Goal: Navigation & Orientation: Find specific page/section

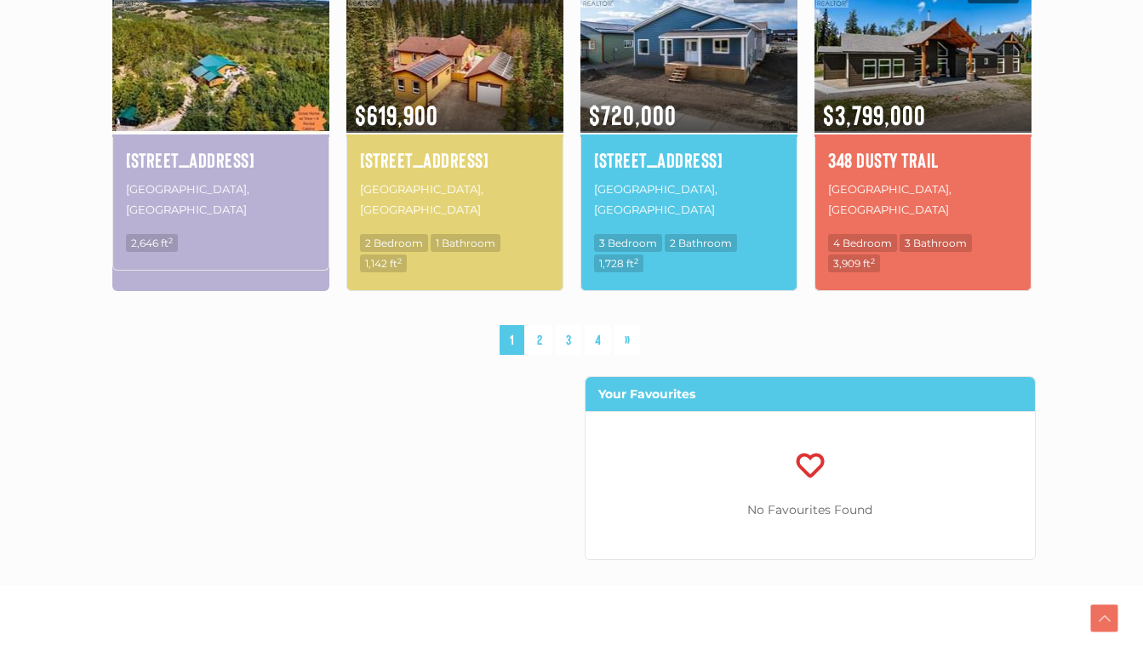
scroll to position [1354, 0]
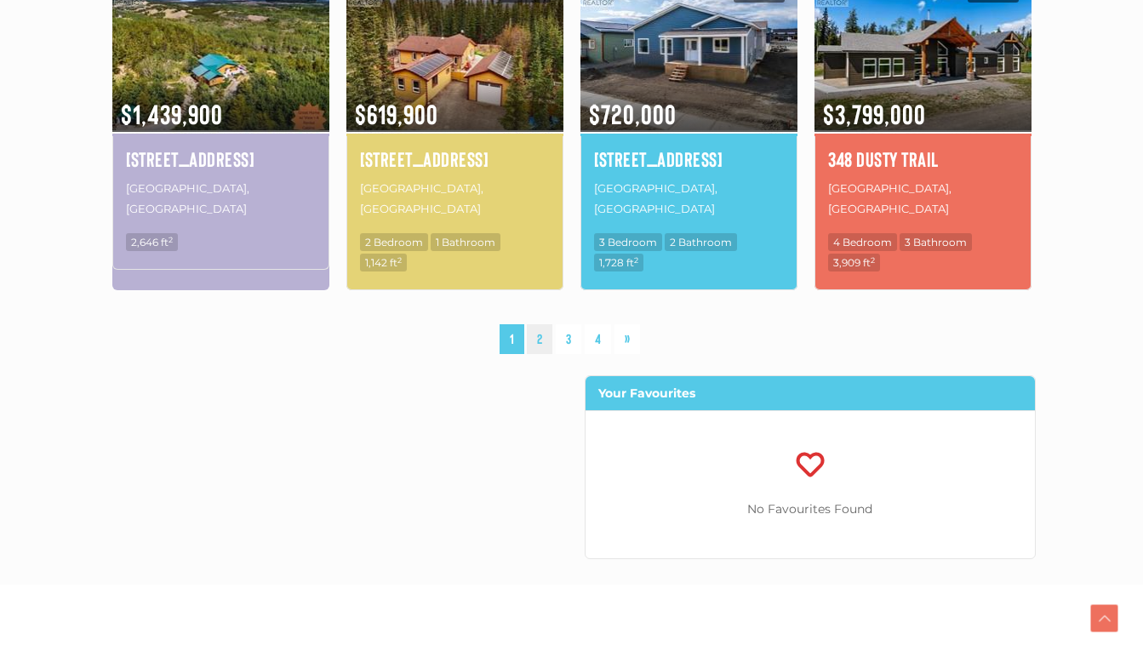
click at [544, 324] on link "2" at bounding box center [540, 339] width 26 height 30
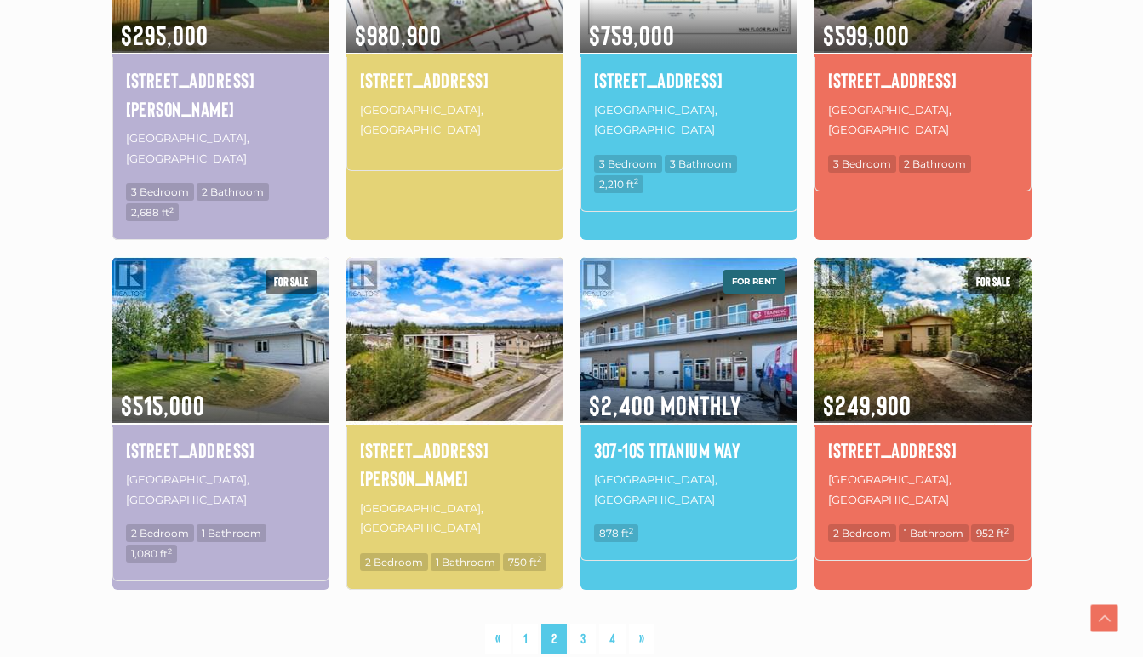
scroll to position [1158, 0]
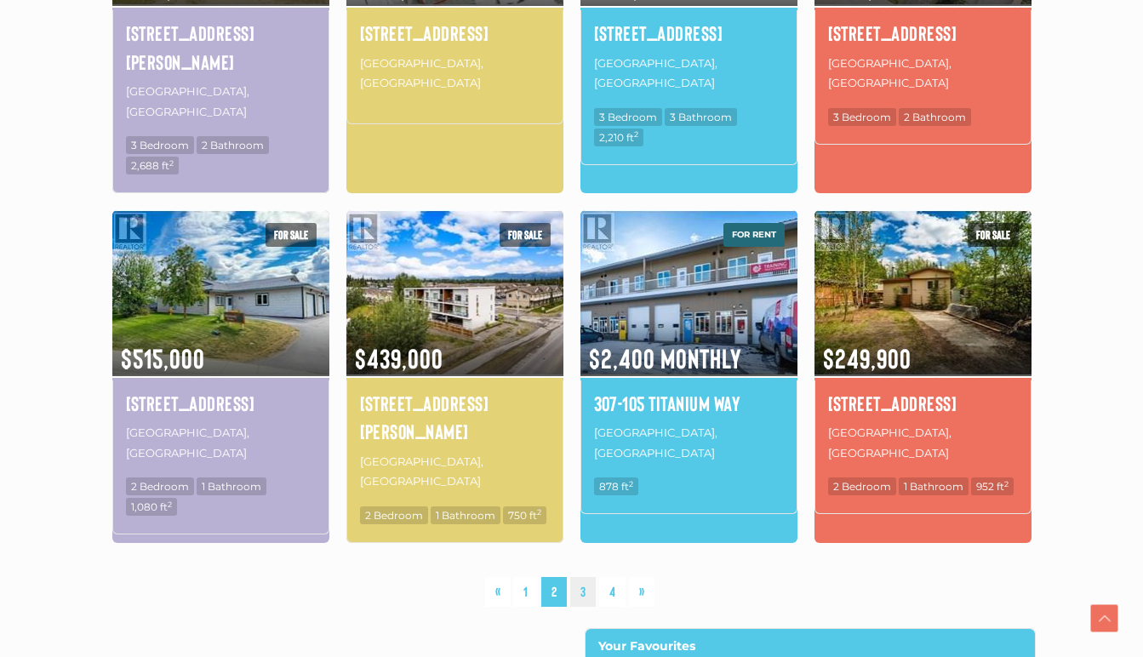
click at [587, 577] on link "3" at bounding box center [583, 592] width 26 height 30
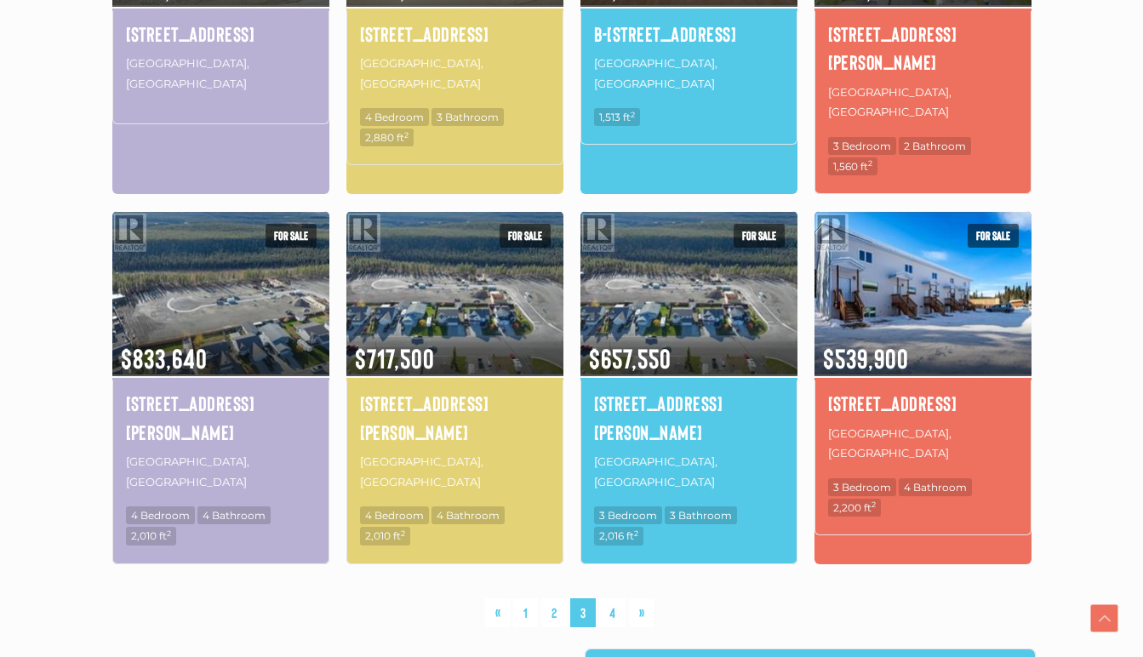
scroll to position [1142, 0]
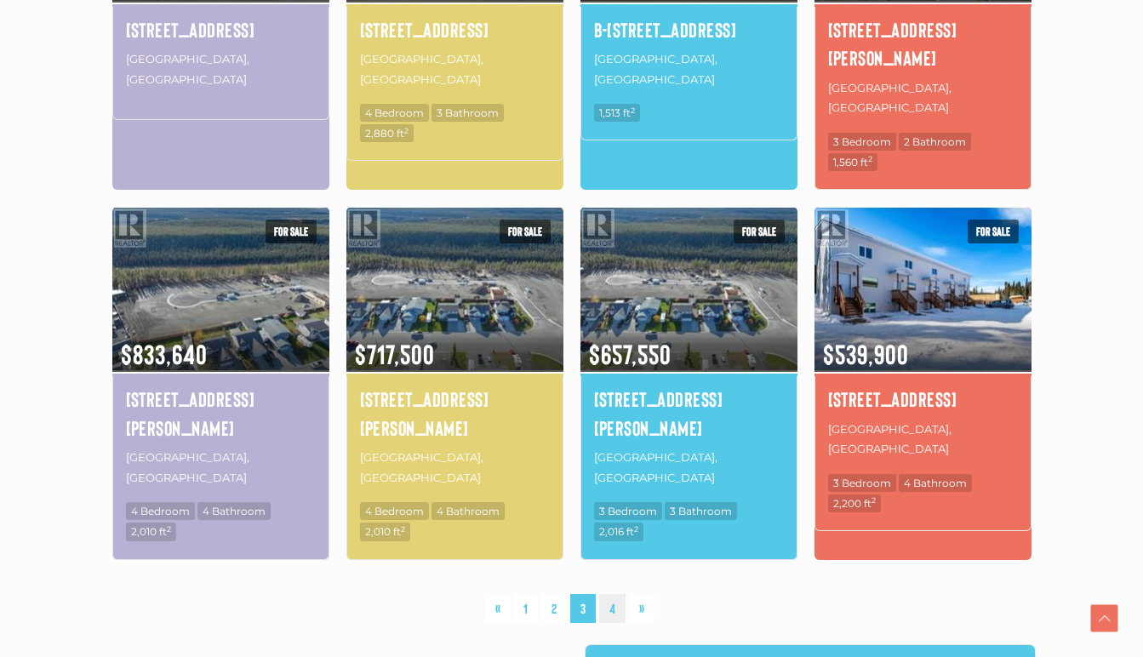
click at [609, 594] on link "4" at bounding box center [612, 609] width 26 height 30
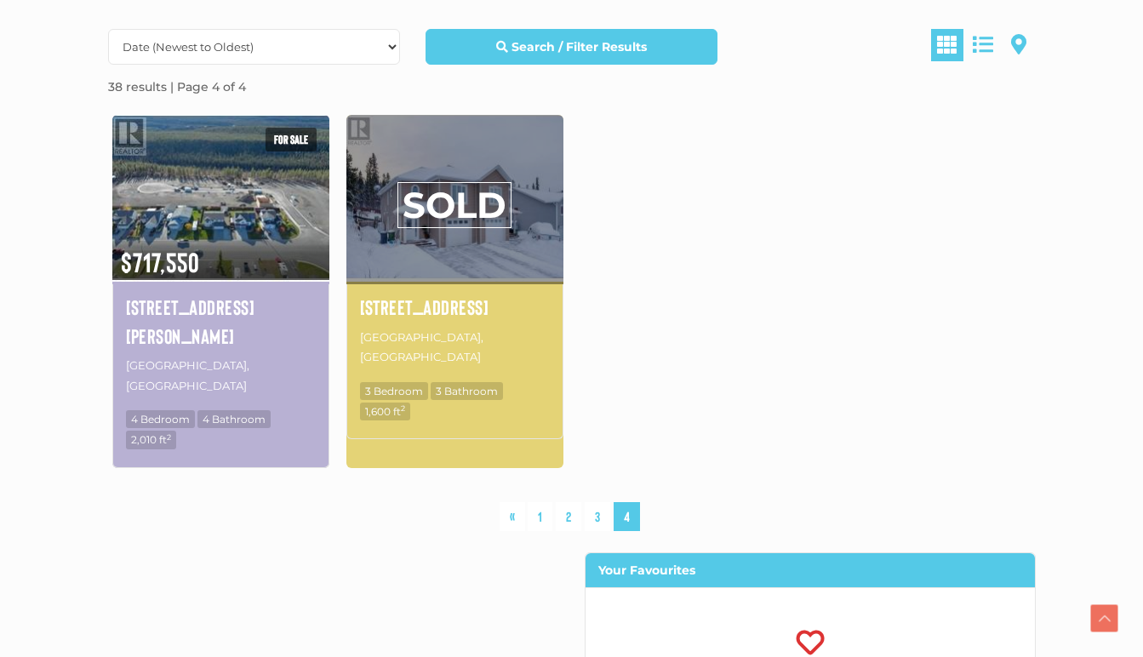
scroll to position [495, 0]
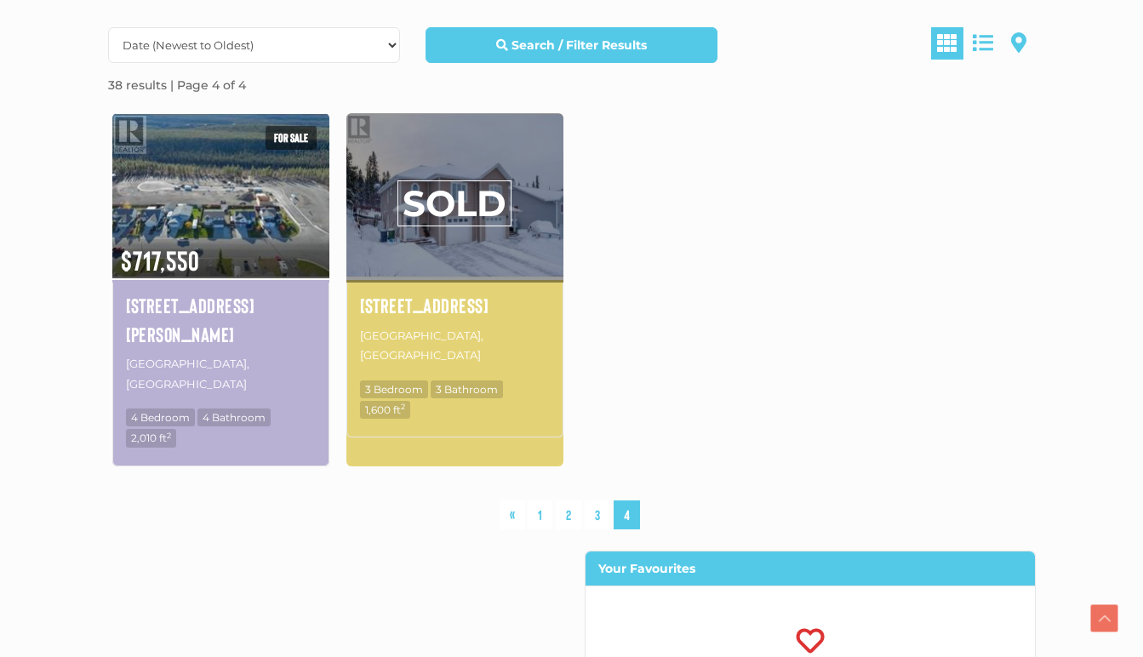
scroll to position [1142, 0]
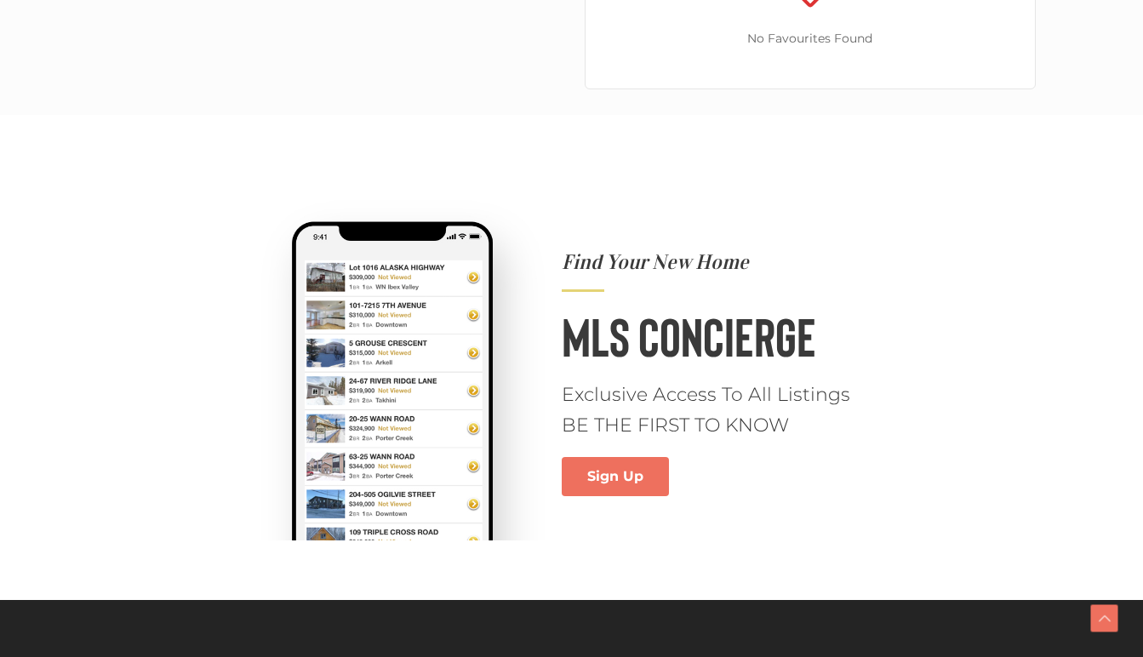
scroll to position [1158, 0]
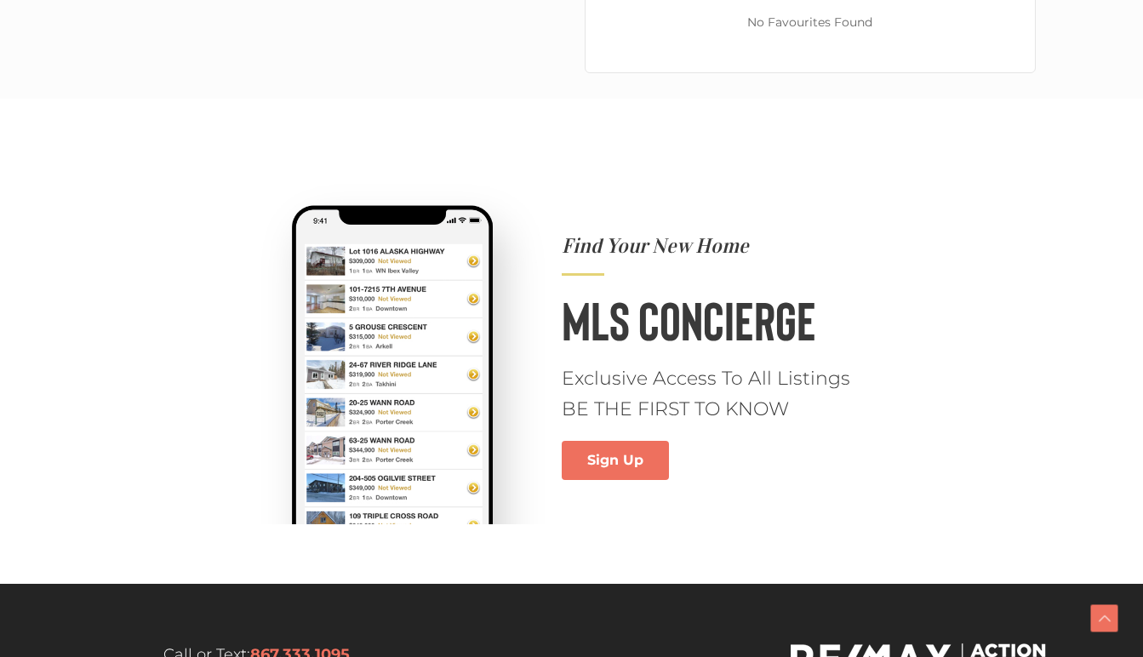
scroll to position [1354, 0]
